Goal: Task Accomplishment & Management: Use online tool/utility

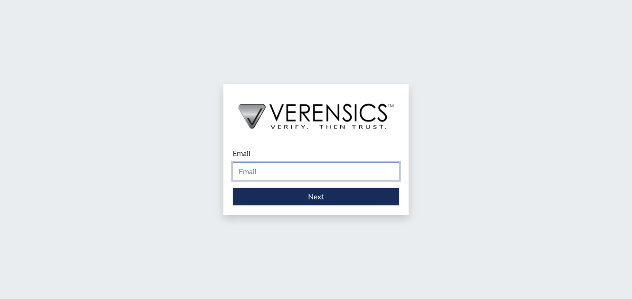
click at [344, 170] on input "Email" at bounding box center [316, 172] width 167 height 18
type input "[EMAIL_ADDRESS][PERSON_NAME][DOMAIN_NAME]"
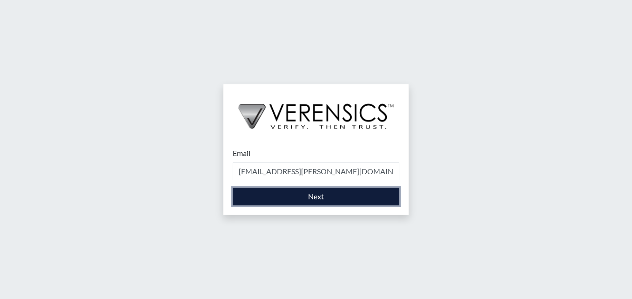
click at [336, 193] on button "Next" at bounding box center [316, 197] width 167 height 18
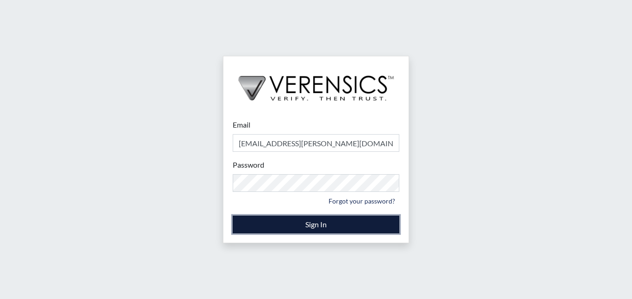
click at [340, 219] on button "Sign In" at bounding box center [316, 225] width 167 height 18
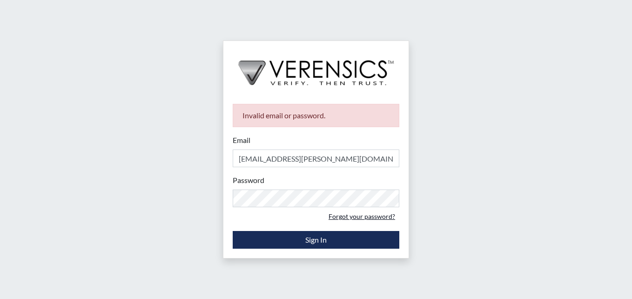
click at [358, 215] on link "Forgot your password?" at bounding box center [362, 216] width 75 height 14
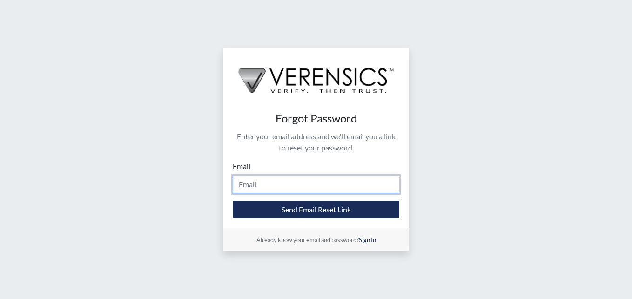
click at [327, 188] on input "Email" at bounding box center [316, 185] width 167 height 18
type input "[EMAIL_ADDRESS][PERSON_NAME][DOMAIN_NAME]"
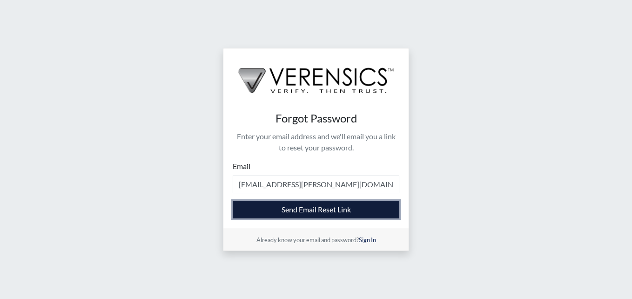
click at [348, 210] on button "Send Email Reset Link" at bounding box center [316, 210] width 167 height 18
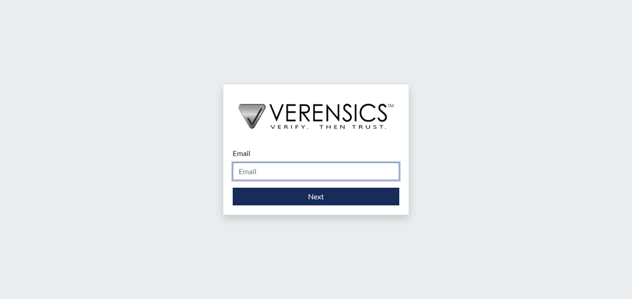
click at [329, 177] on input "Email" at bounding box center [316, 172] width 167 height 18
type input "Shantasha.cobb@gdc.ga.gov"
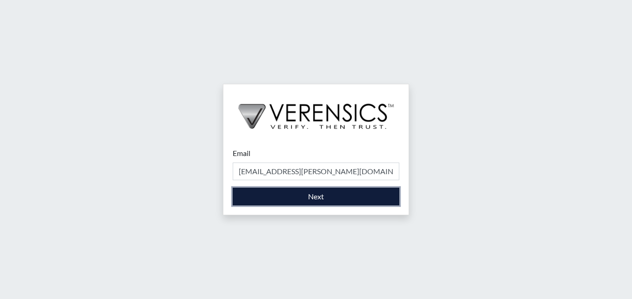
click at [309, 197] on button "Next" at bounding box center [316, 197] width 167 height 18
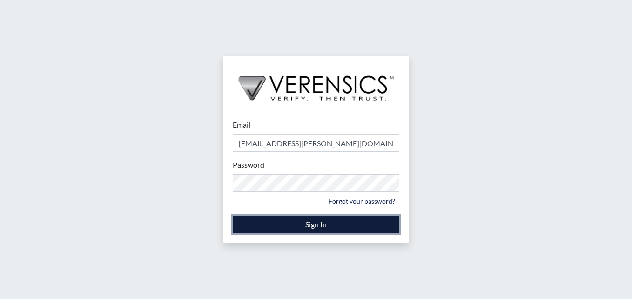
click at [302, 224] on button "Sign In" at bounding box center [316, 225] width 167 height 18
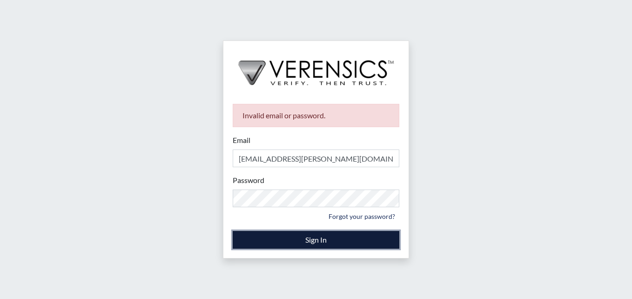
click at [322, 240] on button "Sign In" at bounding box center [316, 240] width 167 height 18
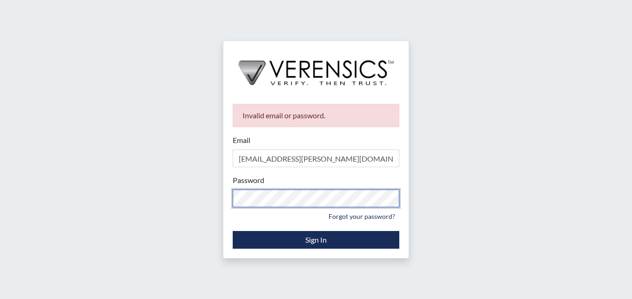
click at [15, 121] on div "Invalid email or password. Email Shantasha.cobb@gdc.ga.gov Please provide your …" at bounding box center [316, 149] width 632 height 299
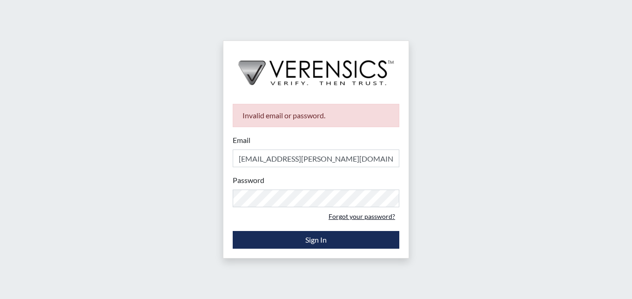
click at [339, 219] on link "Forgot your password?" at bounding box center [362, 216] width 75 height 14
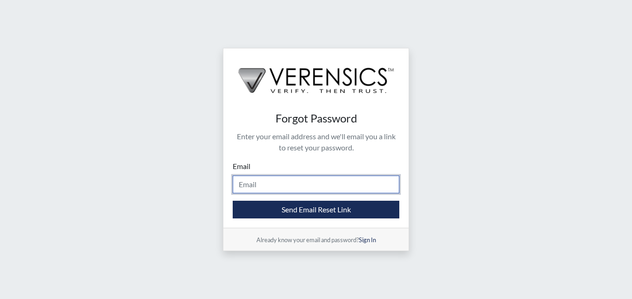
click at [276, 185] on input "Email" at bounding box center [316, 185] width 167 height 18
type input "Shantasha.cobb@gdc.ga.gov"
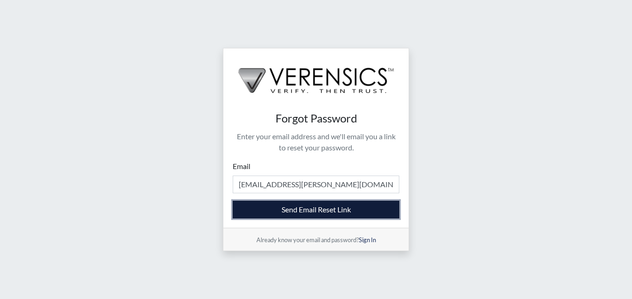
click at [313, 211] on button "Send Email Reset Link" at bounding box center [316, 210] width 167 height 18
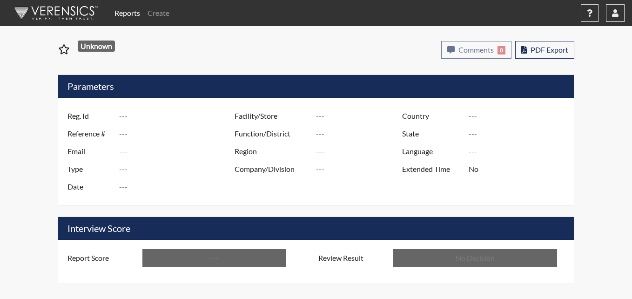
type input "bf7648"
type input "51351"
type input "---"
type input "Corrections Pre-Employment"
type input "Sep 18, 2025"
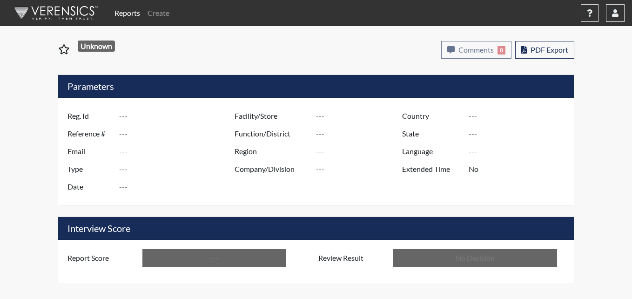
type input "Pulaski SP"
type input "Southwest Region"
type input "United States"
type input "Georgia"
type input "English"
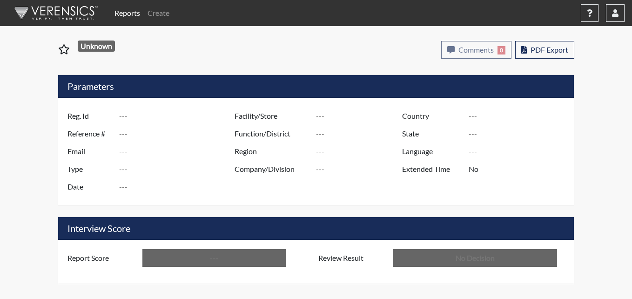
type input "Below Conditions"
type input "In Review"
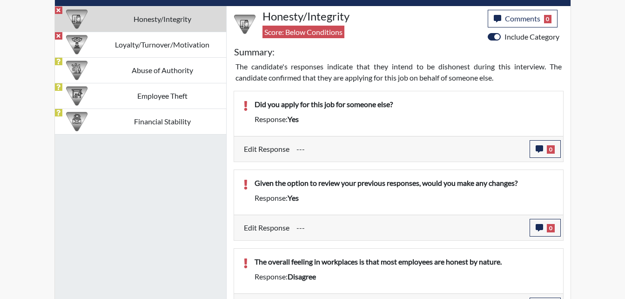
scroll to position [559, 0]
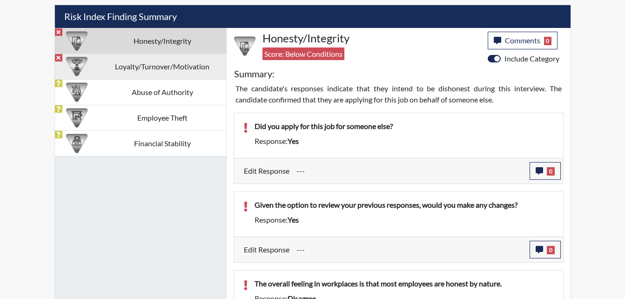
click at [154, 69] on td "Loyalty/Turnover/Motivation" at bounding box center [163, 67] width 128 height 26
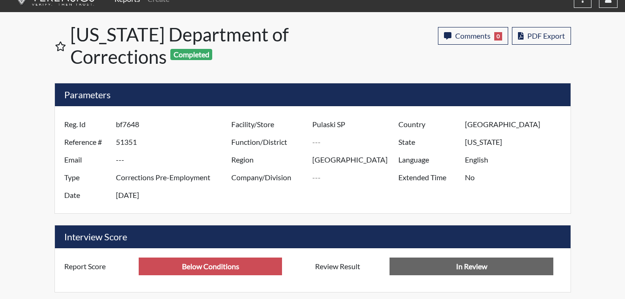
scroll to position [0, 0]
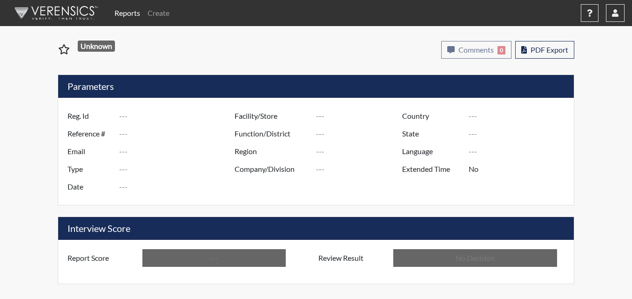
type input "as2304"
type input "51354"
type input "---"
type input "Corrections Pre-Employment"
type input "[DATE]"
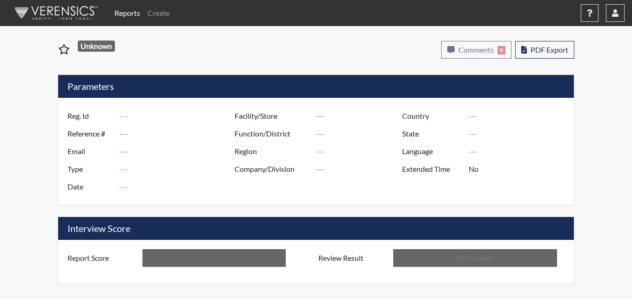
type input "Pulaski SP"
type input "[GEOGRAPHIC_DATA]"
type input "[US_STATE]"
type input "English"
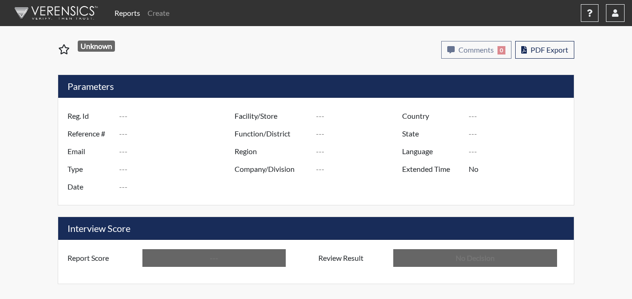
type input "Below Conditions"
type input "In Review"
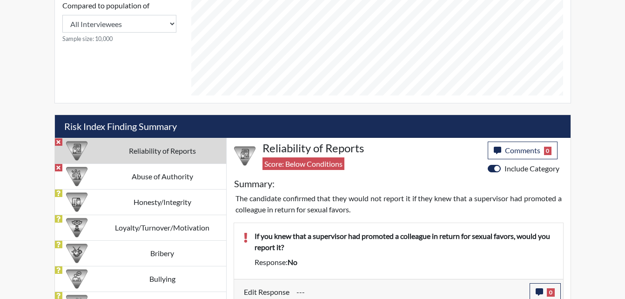
scroll to position [466, 0]
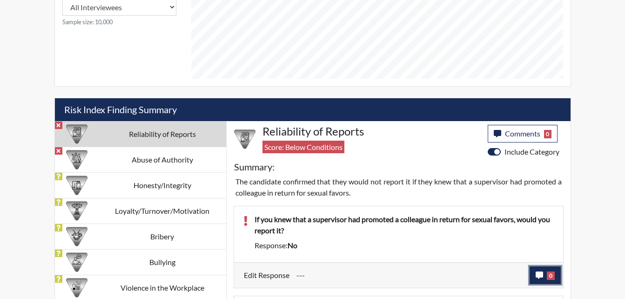
click at [540, 275] on icon "button" at bounding box center [539, 275] width 7 height 7
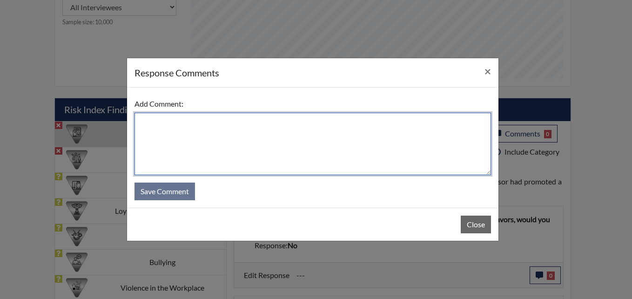
click at [168, 130] on textarea at bounding box center [313, 144] width 357 height 62
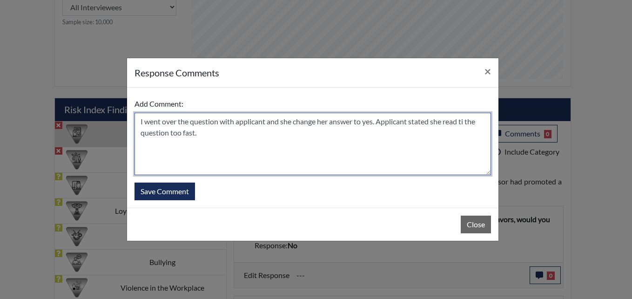
drag, startPoint x: 466, startPoint y: 122, endPoint x: 476, endPoint y: 122, distance: 9.8
click at [468, 122] on textarea "I went over the question with applicant and she change her answer to yes. Appli…" at bounding box center [313, 144] width 357 height 62
type textarea "I went over the question with applicant and she change her answer to yes. Appli…"
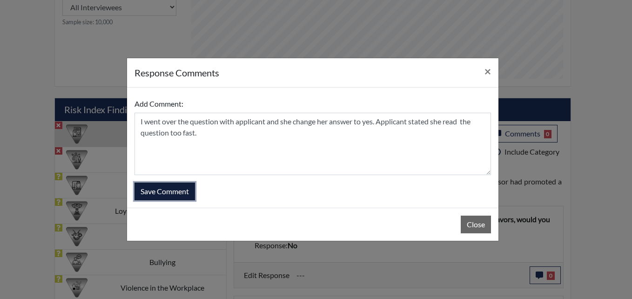
click at [179, 192] on button "Save Comment" at bounding box center [165, 192] width 61 height 18
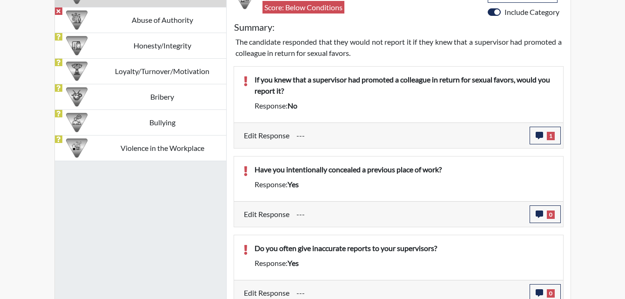
scroll to position [652, 0]
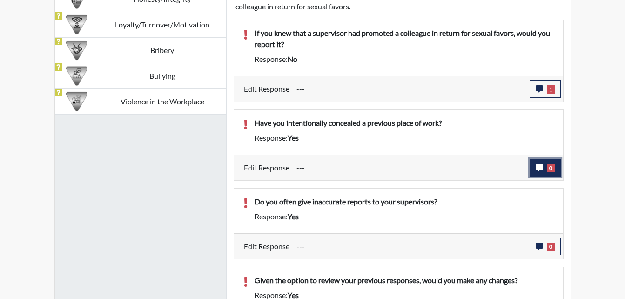
click at [542, 166] on icon "button" at bounding box center [539, 167] width 7 height 7
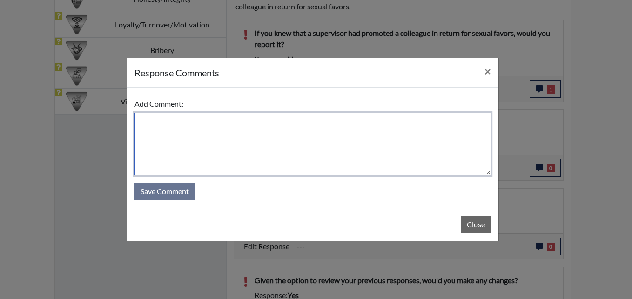
click at [185, 122] on textarea at bounding box center [313, 144] width 357 height 62
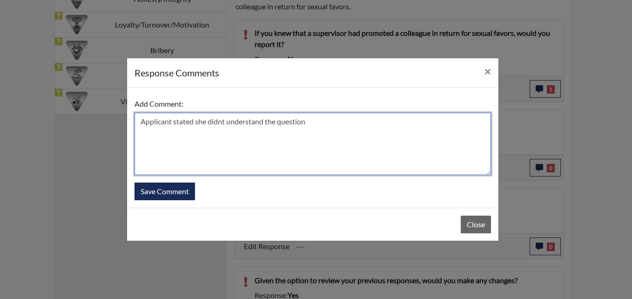
drag, startPoint x: 226, startPoint y: 122, endPoint x: 238, endPoint y: 121, distance: 11.2
click at [228, 122] on textarea "Applicant stated she didnt understand the question" at bounding box center [313, 144] width 357 height 62
click at [317, 117] on textarea "Applicant stated she did not understand the question" at bounding box center [313, 144] width 357 height 62
type textarea "Applicant stated she did not understand the question. I read the statement to h…"
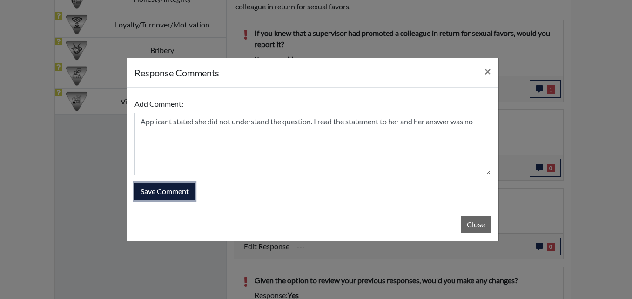
click at [186, 194] on button "Save Comment" at bounding box center [165, 192] width 61 height 18
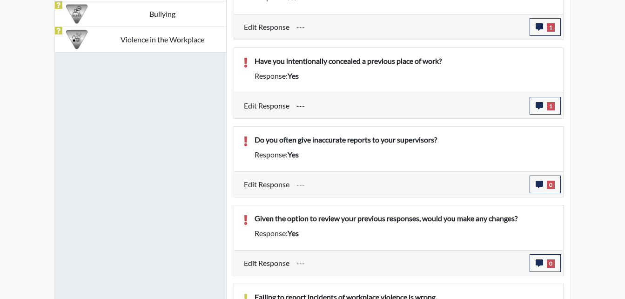
scroll to position [699, 0]
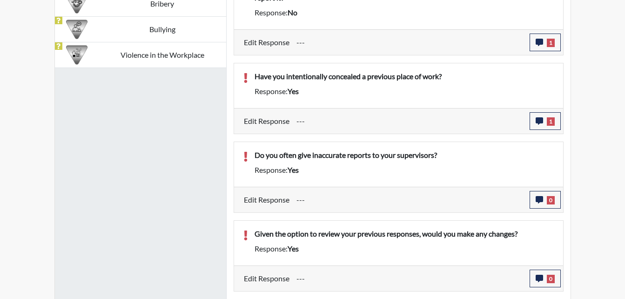
click at [490, 199] on input "---" at bounding box center [410, 200] width 226 height 18
click at [534, 195] on button "0" at bounding box center [545, 200] width 31 height 18
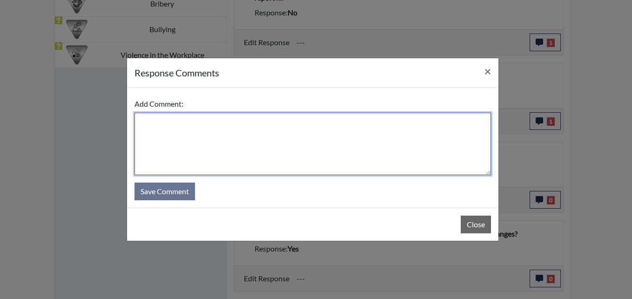
click at [179, 135] on textarea at bounding box center [313, 144] width 357 height 62
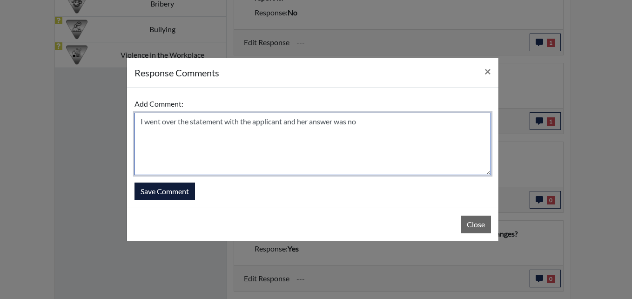
type textarea "I went over the statement with the applicant and her answer was no"
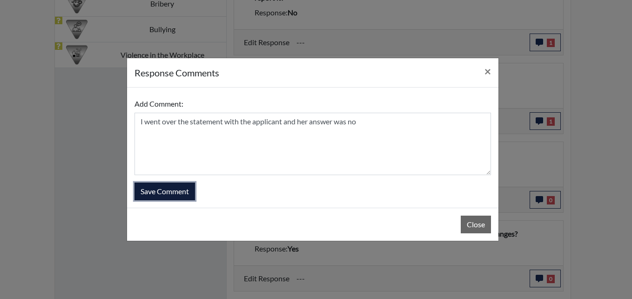
click at [175, 193] on button "Save Comment" at bounding box center [165, 192] width 61 height 18
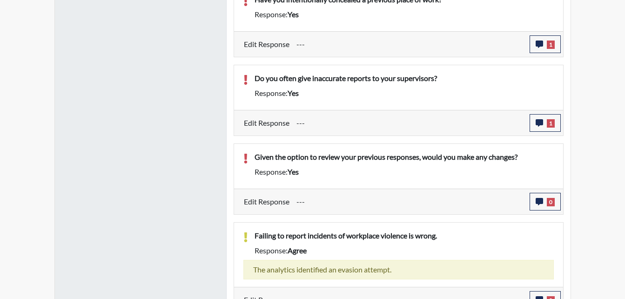
scroll to position [792, 0]
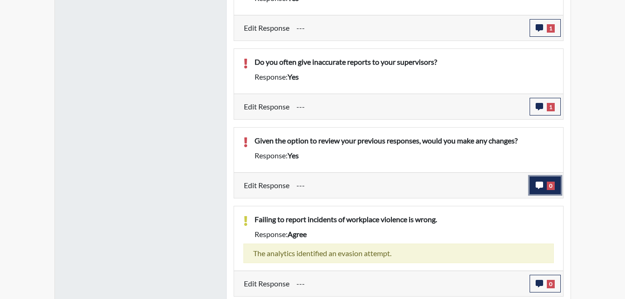
click at [543, 185] on icon "button" at bounding box center [539, 185] width 7 height 7
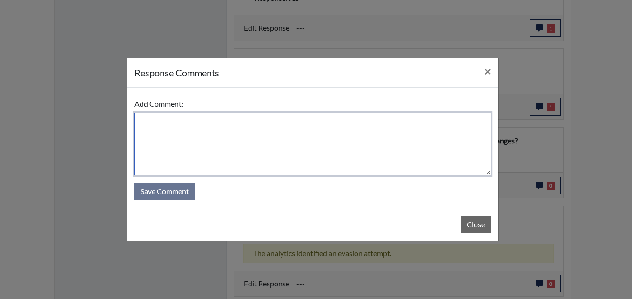
click at [203, 130] on textarea at bounding box center [313, 144] width 357 height 62
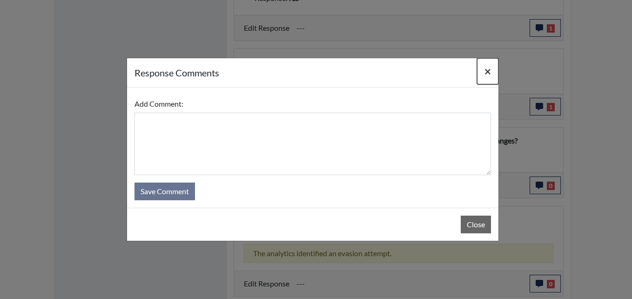
click at [488, 75] on span "×" at bounding box center [488, 71] width 7 height 14
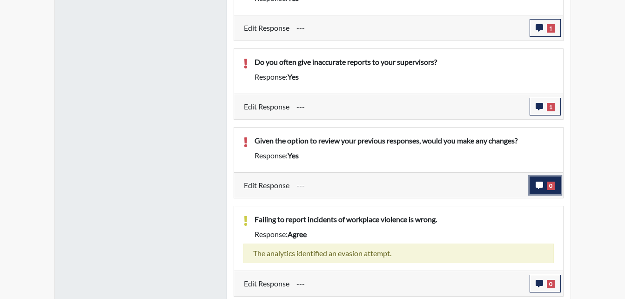
click at [539, 183] on icon "button" at bounding box center [539, 185] width 7 height 7
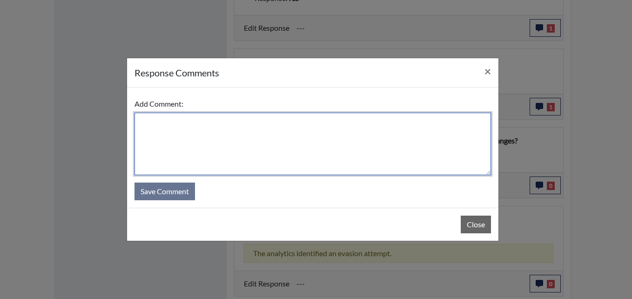
click at [162, 129] on textarea at bounding box center [313, 144] width 357 height 62
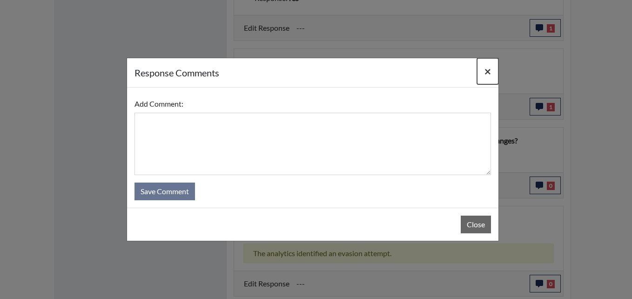
click at [490, 72] on span "×" at bounding box center [488, 71] width 7 height 14
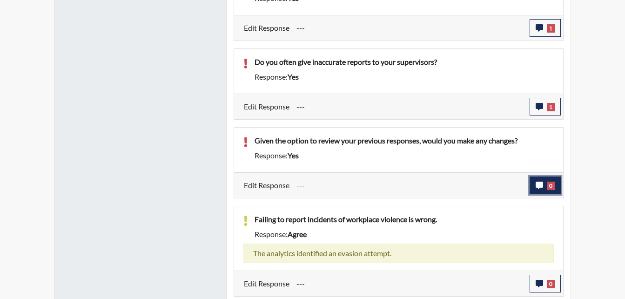
click at [540, 184] on icon "button" at bounding box center [539, 185] width 7 height 7
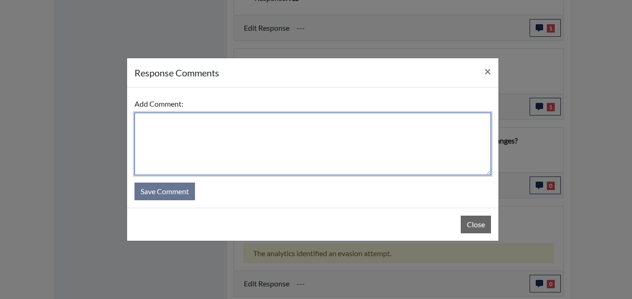
click at [201, 123] on textarea at bounding box center [313, 144] width 357 height 62
click at [209, 121] on textarea "Applicant realize re" at bounding box center [313, 144] width 357 height 62
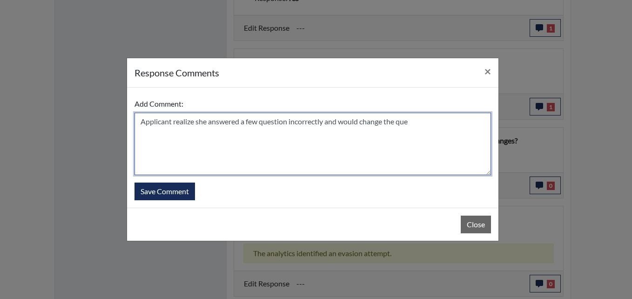
click at [428, 123] on textarea "Applicant realize she answered a few question incorrectly and would change the …" at bounding box center [313, 144] width 357 height 62
click at [425, 122] on textarea "Applicant realize she answered a few question incorrectly and would change the …" at bounding box center [313, 144] width 357 height 62
type textarea "Applicant realize she answered a few question incorrectly and would change her …"
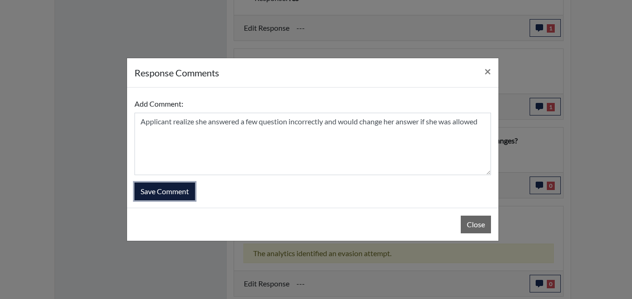
click at [163, 183] on button "Save Comment" at bounding box center [165, 192] width 61 height 18
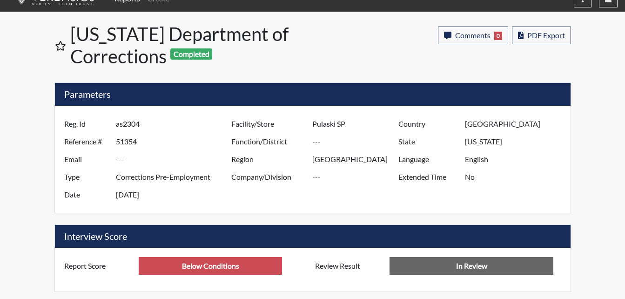
scroll to position [0, 0]
